Goal: Navigation & Orientation: Find specific page/section

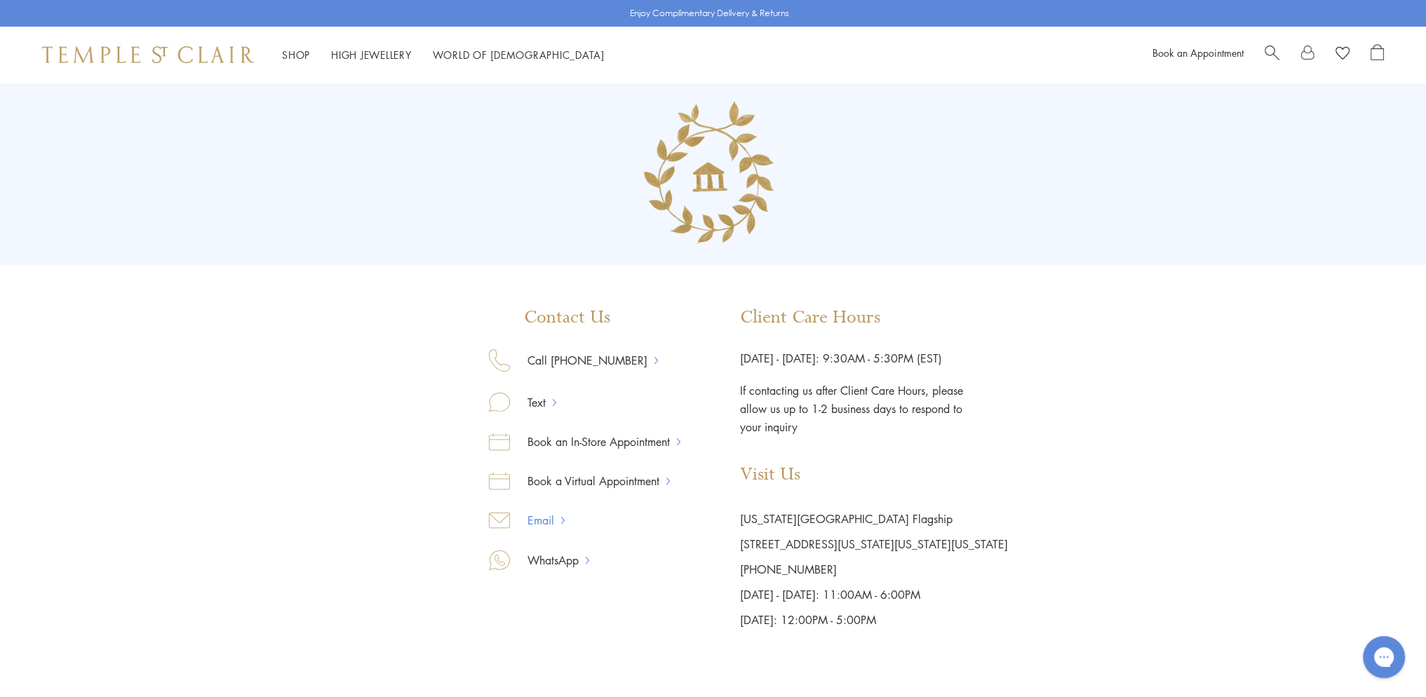
click at [560, 522] on link "Email" at bounding box center [535, 520] width 51 height 18
click at [208, 58] on img at bounding box center [148, 54] width 212 height 17
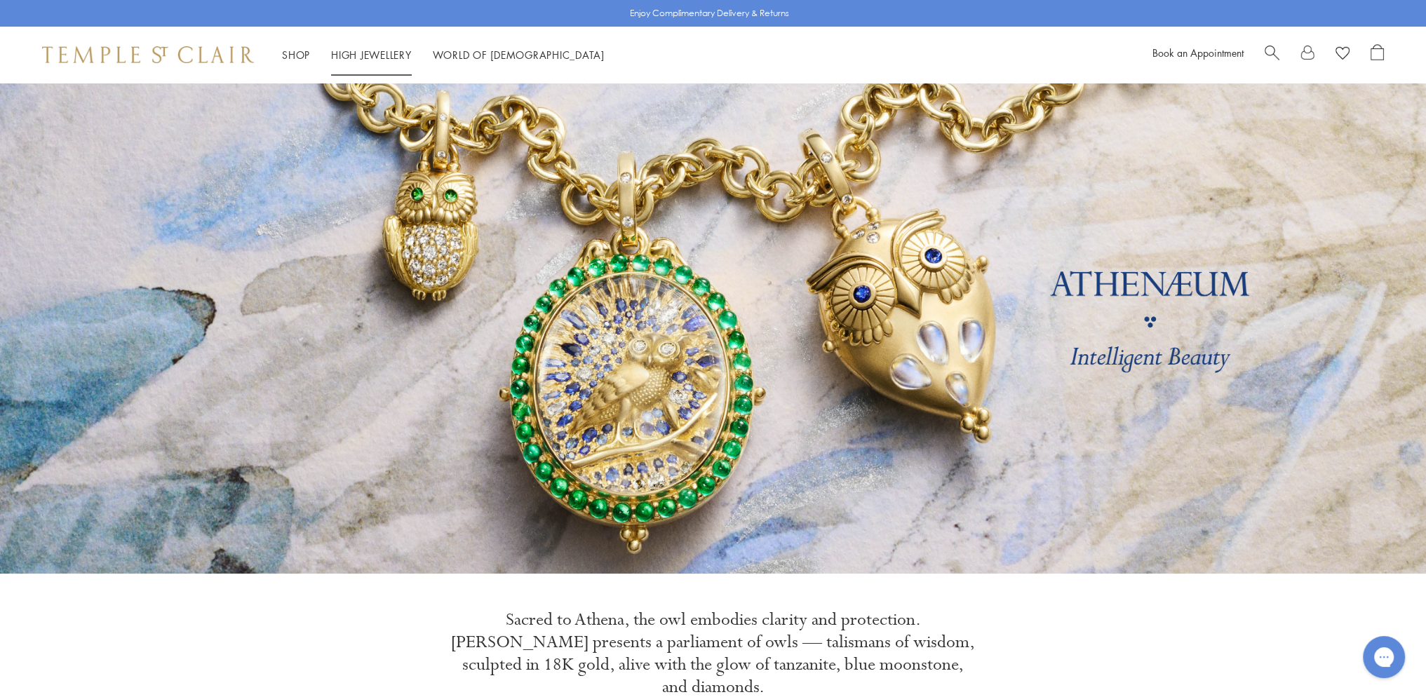
click at [372, 58] on link "High Jewellery High Jewellery" at bounding box center [371, 55] width 81 height 14
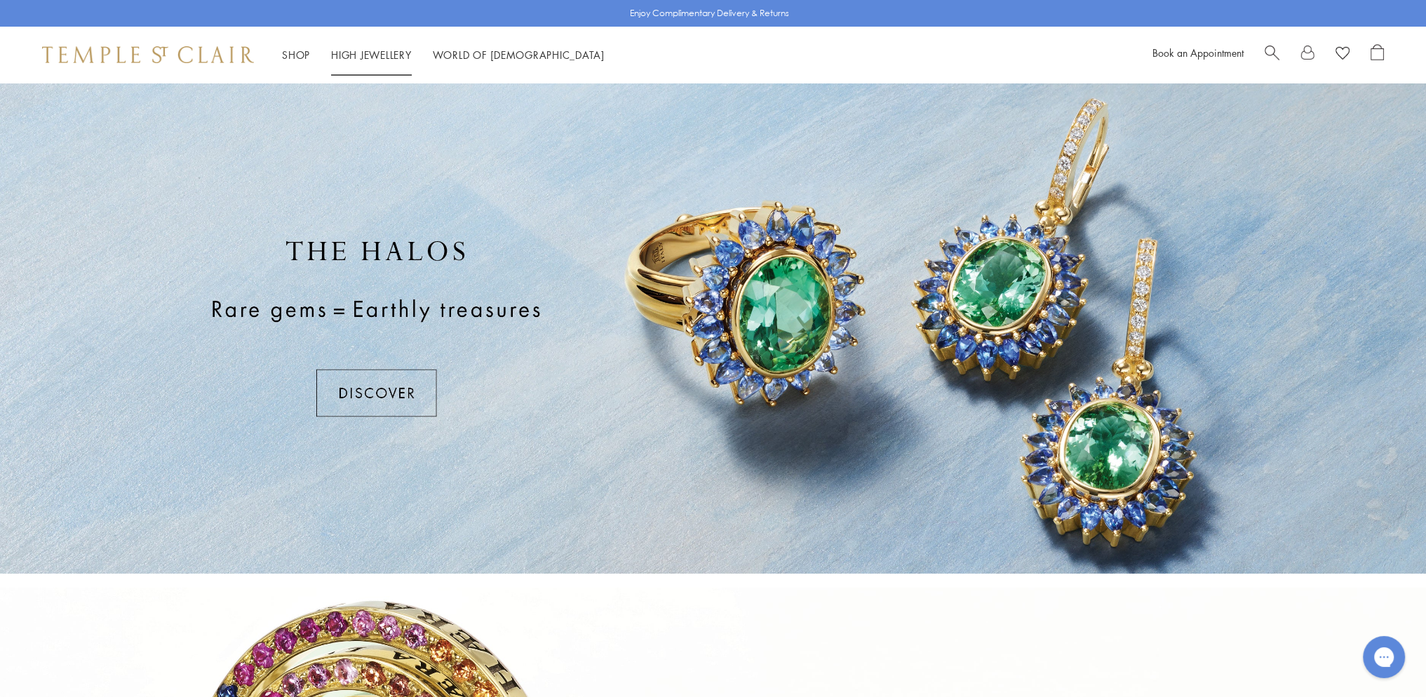
click at [376, 55] on link "High Jewellery High Jewellery" at bounding box center [371, 55] width 81 height 14
click at [745, 436] on div at bounding box center [713, 328] width 1426 height 491
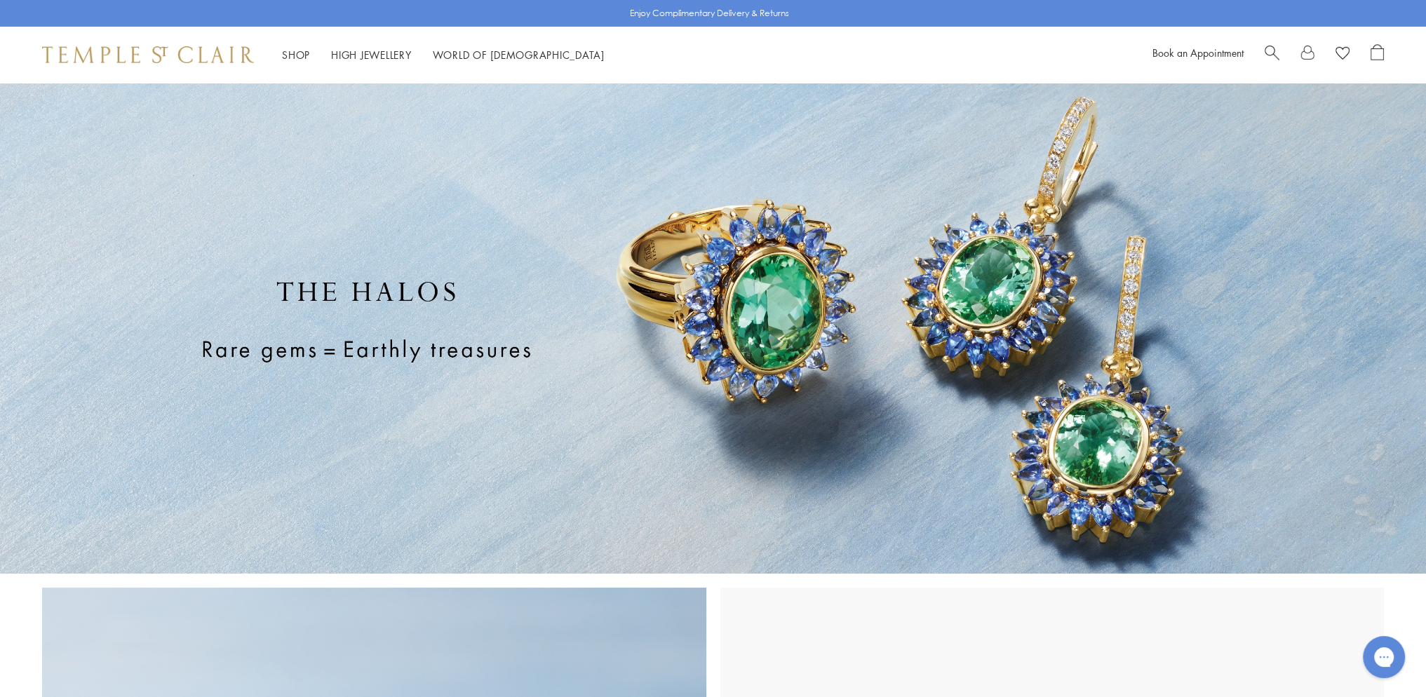
click at [878, 476] on img at bounding box center [713, 328] width 1426 height 491
